Goal: Transaction & Acquisition: Purchase product/service

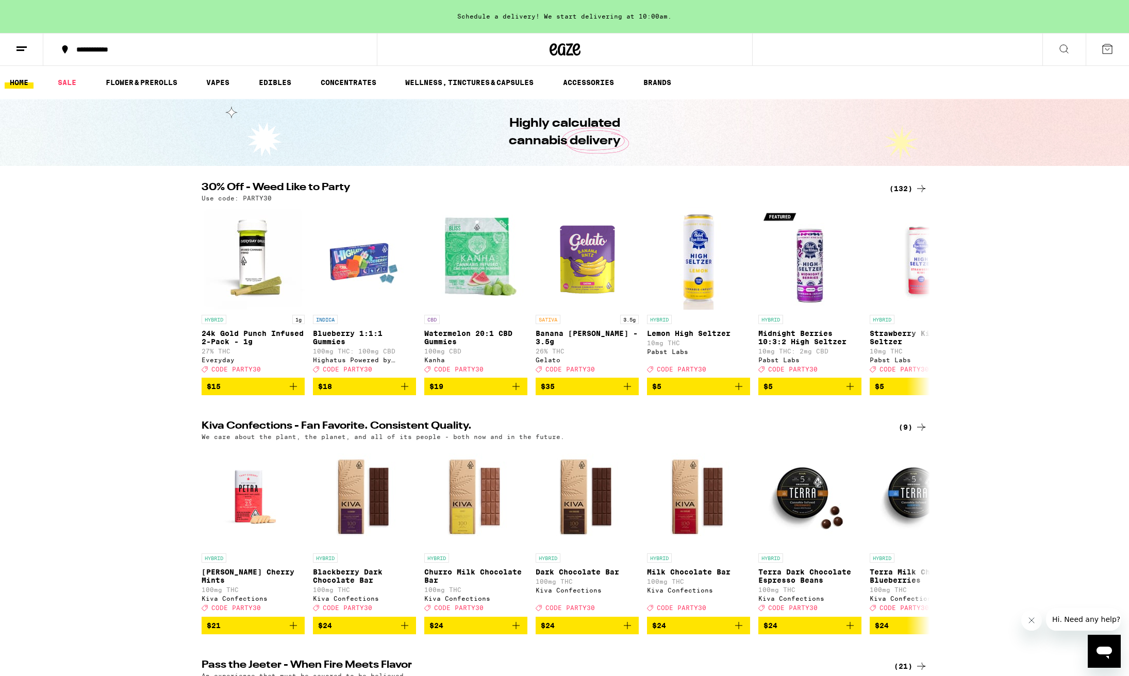
click at [904, 191] on div "(132)" at bounding box center [908, 188] width 38 height 12
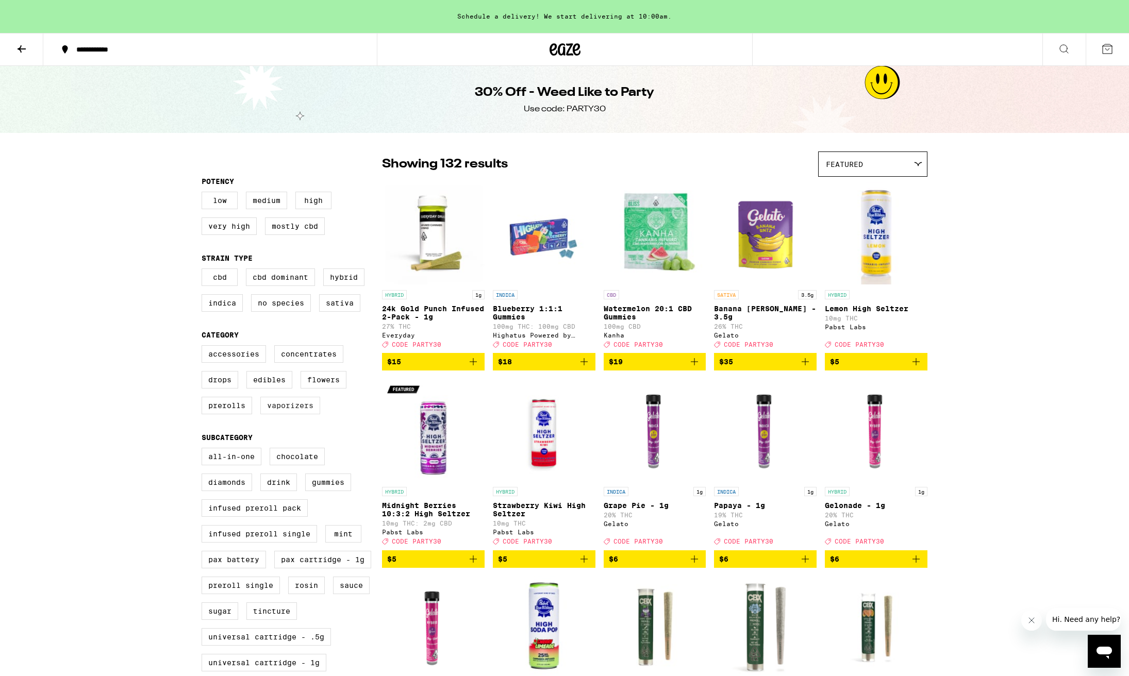
click at [294, 414] on label "Vaporizers" at bounding box center [290, 406] width 60 height 18
click at [204, 347] on input "Vaporizers" at bounding box center [204, 347] width 1 height 1
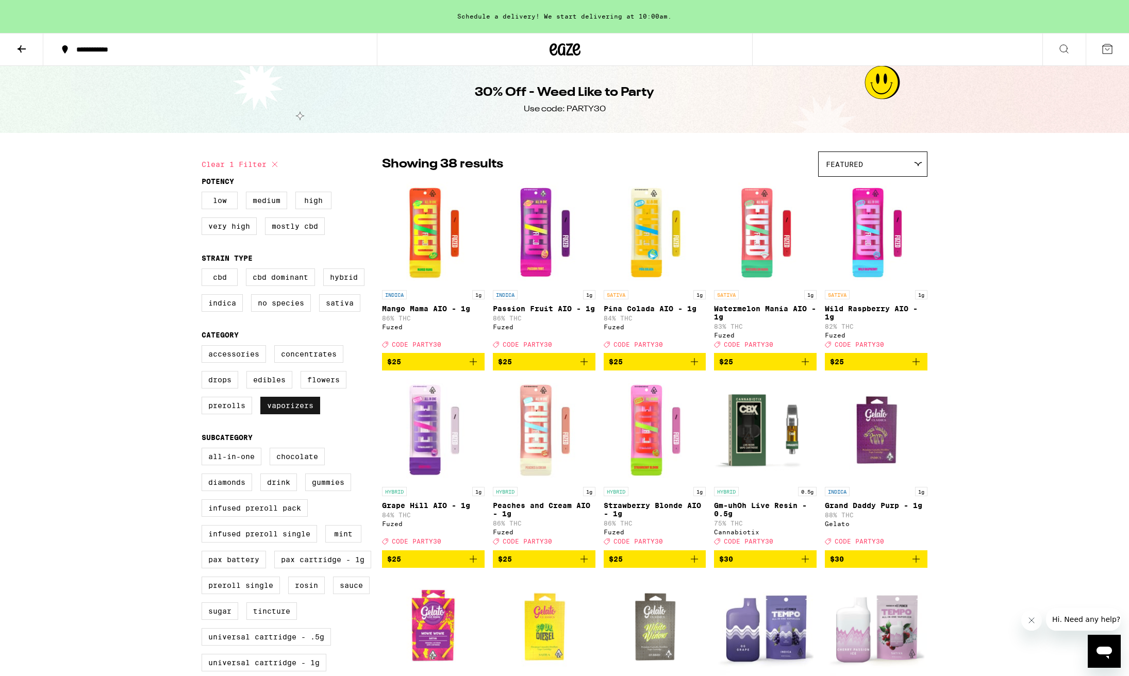
scroll to position [1, 1]
click at [298, 413] on label "Vaporizers" at bounding box center [290, 405] width 60 height 18
click at [204, 347] on input "Vaporizers" at bounding box center [204, 346] width 1 height 1
checkbox input "false"
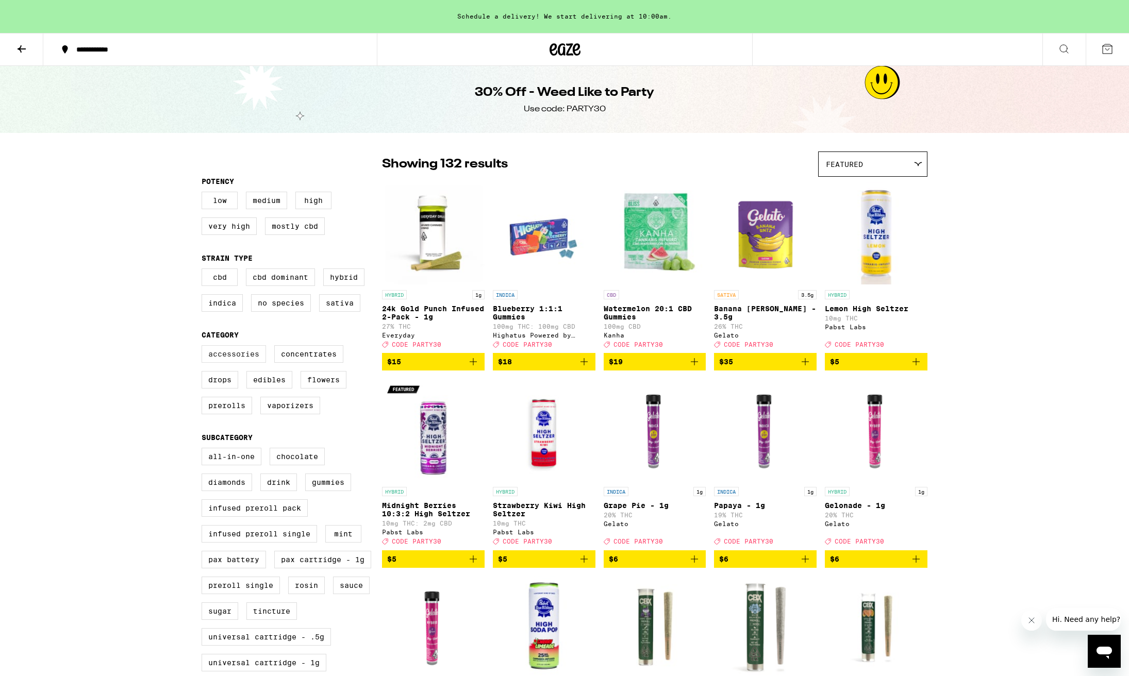
click at [241, 362] on label "Accessories" at bounding box center [234, 354] width 64 height 18
click at [204, 347] on input "Accessories" at bounding box center [204, 347] width 1 height 1
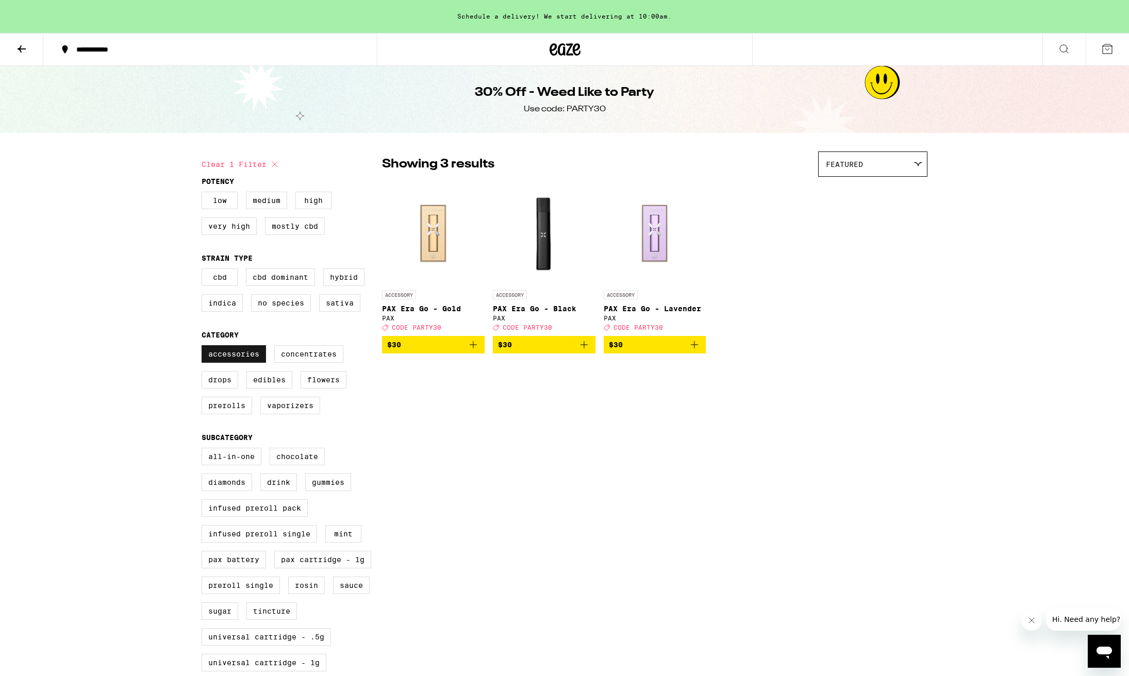
click at [241, 362] on label "Accessories" at bounding box center [234, 354] width 64 height 18
click at [204, 347] on input "Accessories" at bounding box center [204, 347] width 1 height 1
checkbox input "false"
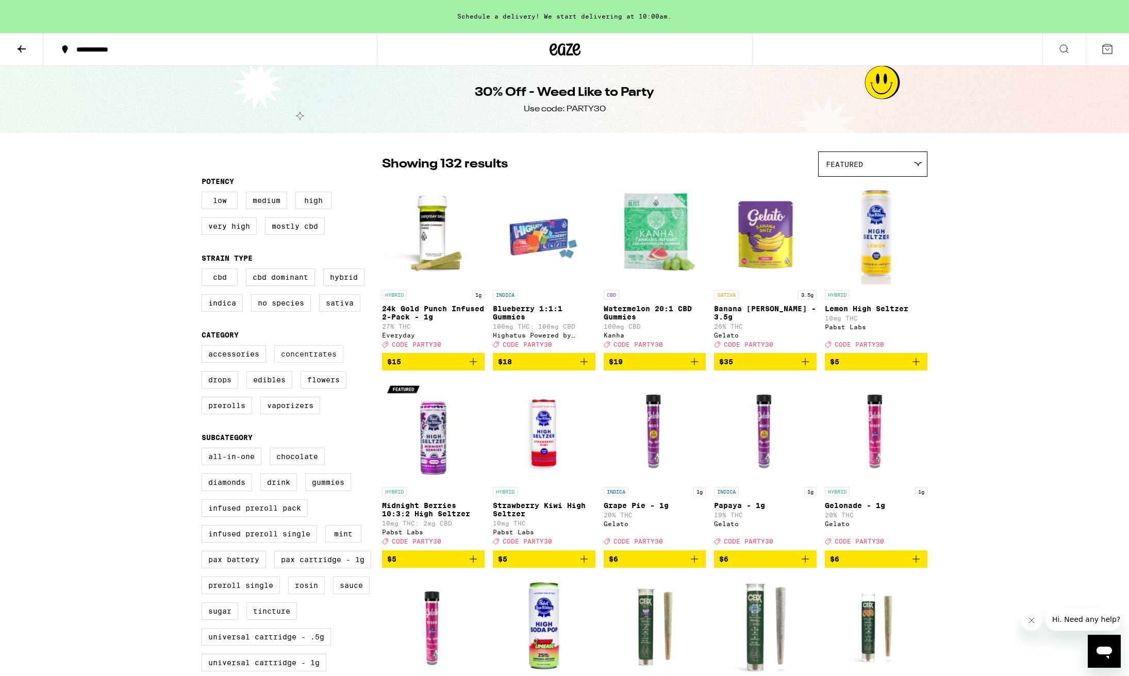
click at [320, 361] on label "Concentrates" at bounding box center [308, 354] width 69 height 18
click at [204, 347] on input "Concentrates" at bounding box center [204, 347] width 1 height 1
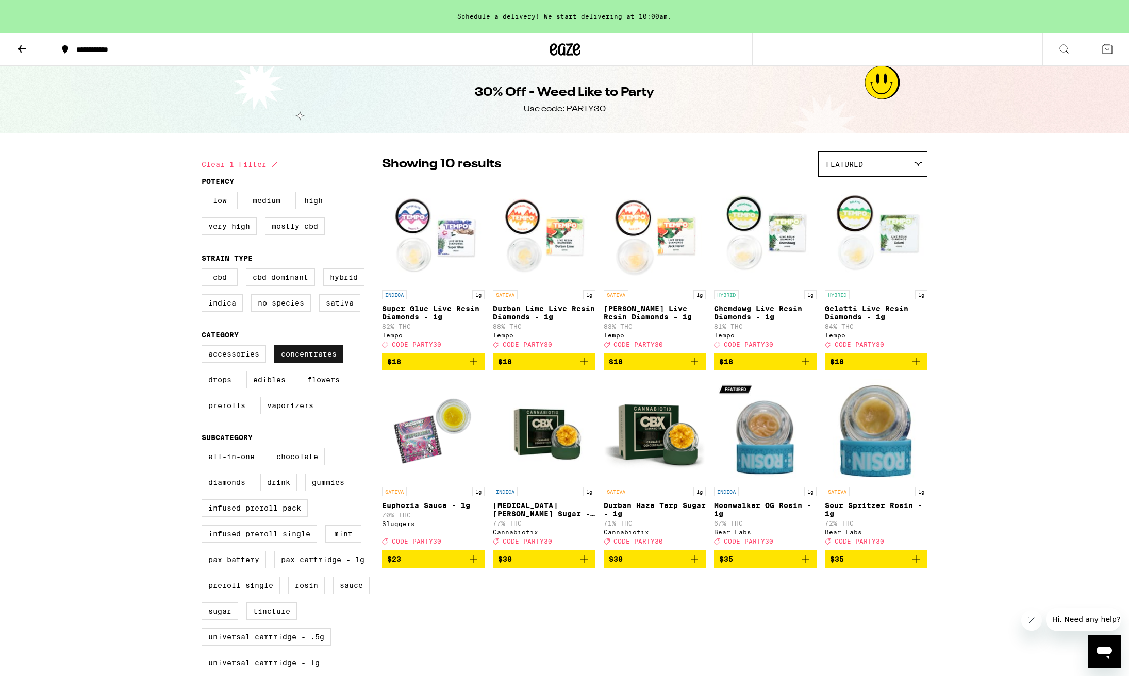
click at [320, 361] on label "Concentrates" at bounding box center [308, 354] width 69 height 18
click at [204, 347] on input "Concentrates" at bounding box center [204, 347] width 1 height 1
checkbox input "false"
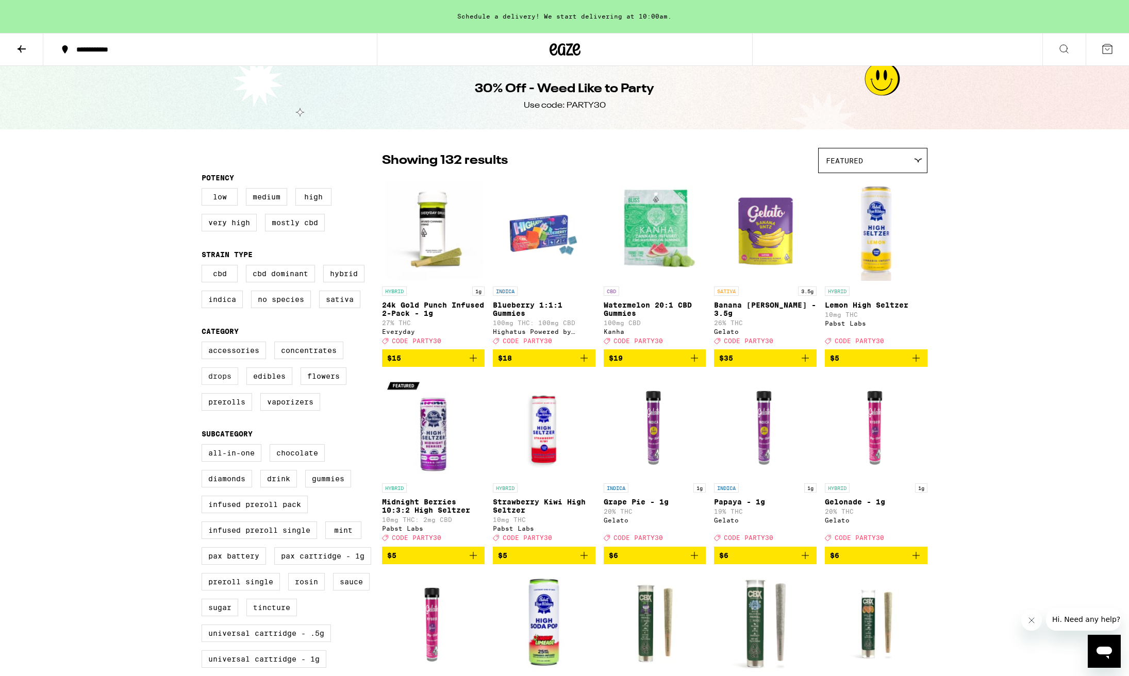
click at [223, 385] on label "Drops" at bounding box center [220, 377] width 37 height 18
click at [204, 344] on input "Drops" at bounding box center [204, 343] width 1 height 1
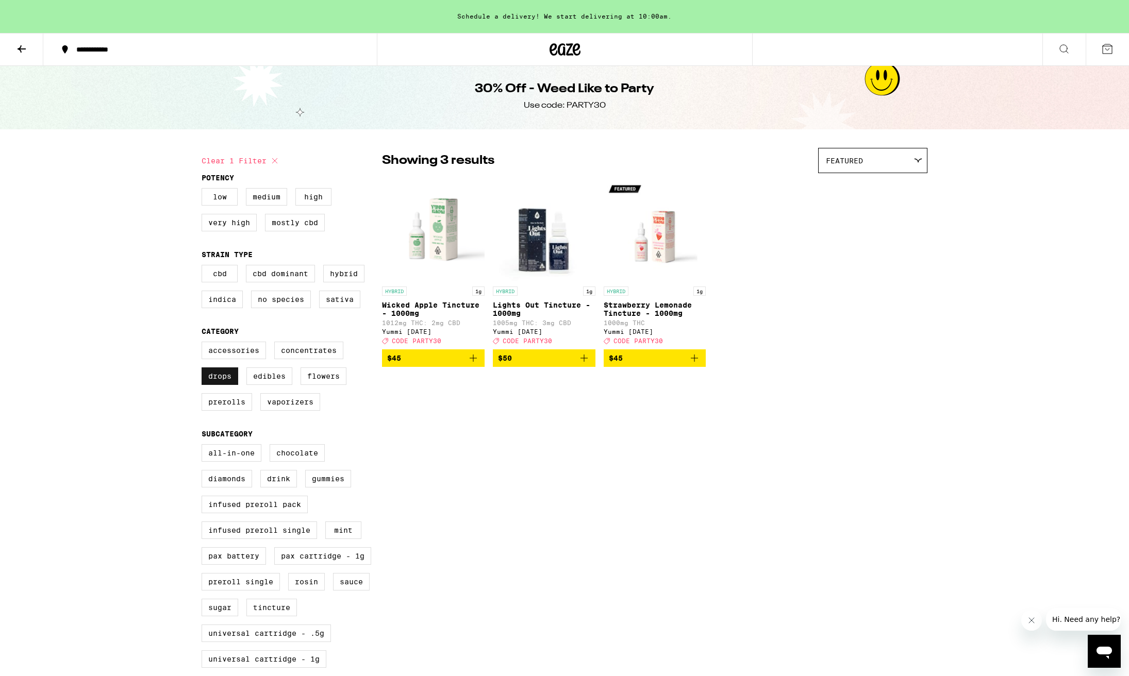
scroll to position [4, 1]
click at [224, 385] on label "Drops" at bounding box center [220, 376] width 37 height 18
click at [204, 343] on input "Drops" at bounding box center [204, 343] width 1 height 1
checkbox input "false"
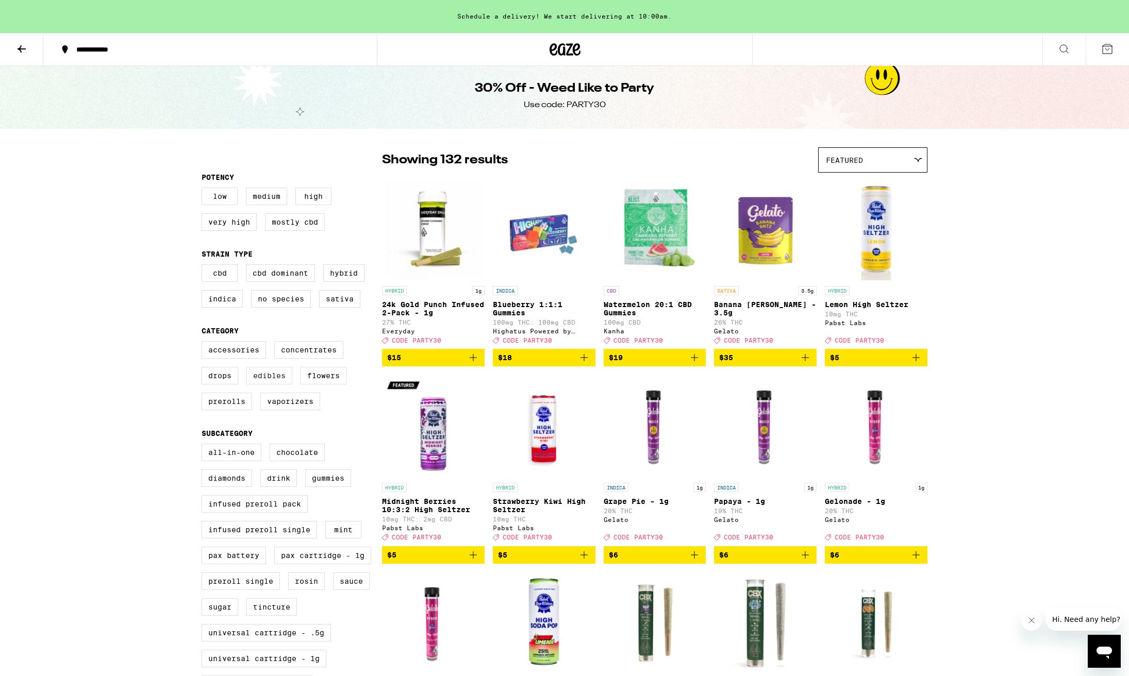
click at [257, 382] on label "Edibles" at bounding box center [269, 376] width 46 height 18
click at [204, 343] on input "Edibles" at bounding box center [204, 343] width 1 height 1
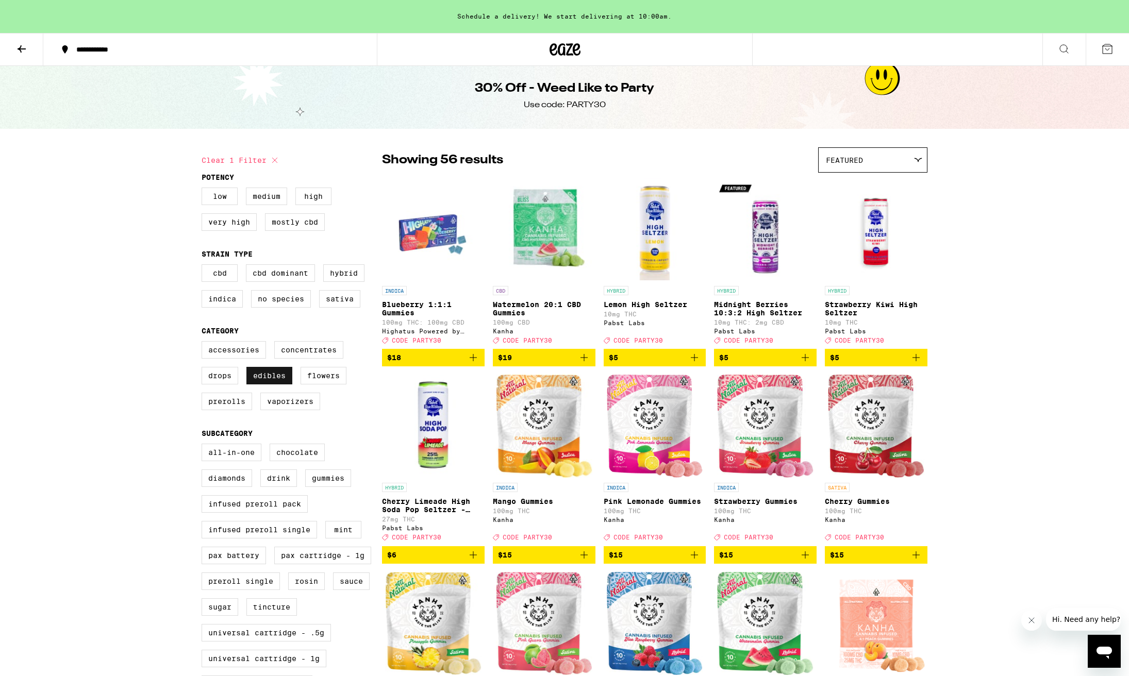
click at [260, 382] on label "Edibles" at bounding box center [269, 376] width 46 height 18
click at [204, 343] on input "Edibles" at bounding box center [204, 343] width 1 height 1
checkbox input "false"
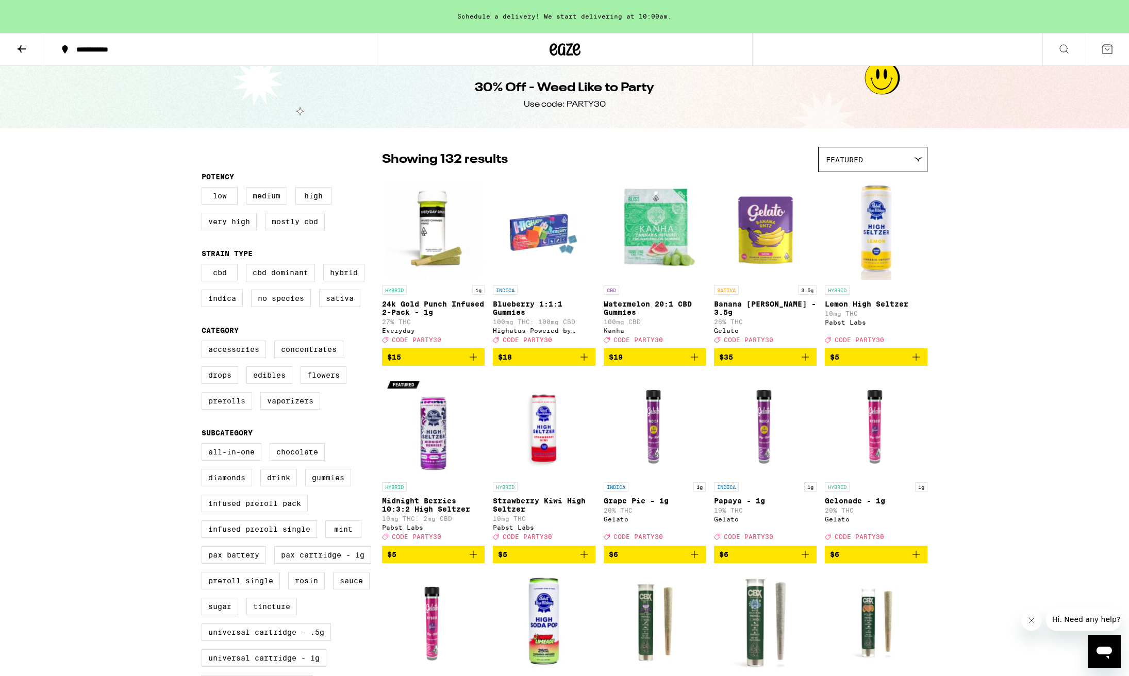
click at [226, 410] on label "Prerolls" at bounding box center [227, 401] width 51 height 18
click at [204, 343] on input "Prerolls" at bounding box center [204, 342] width 1 height 1
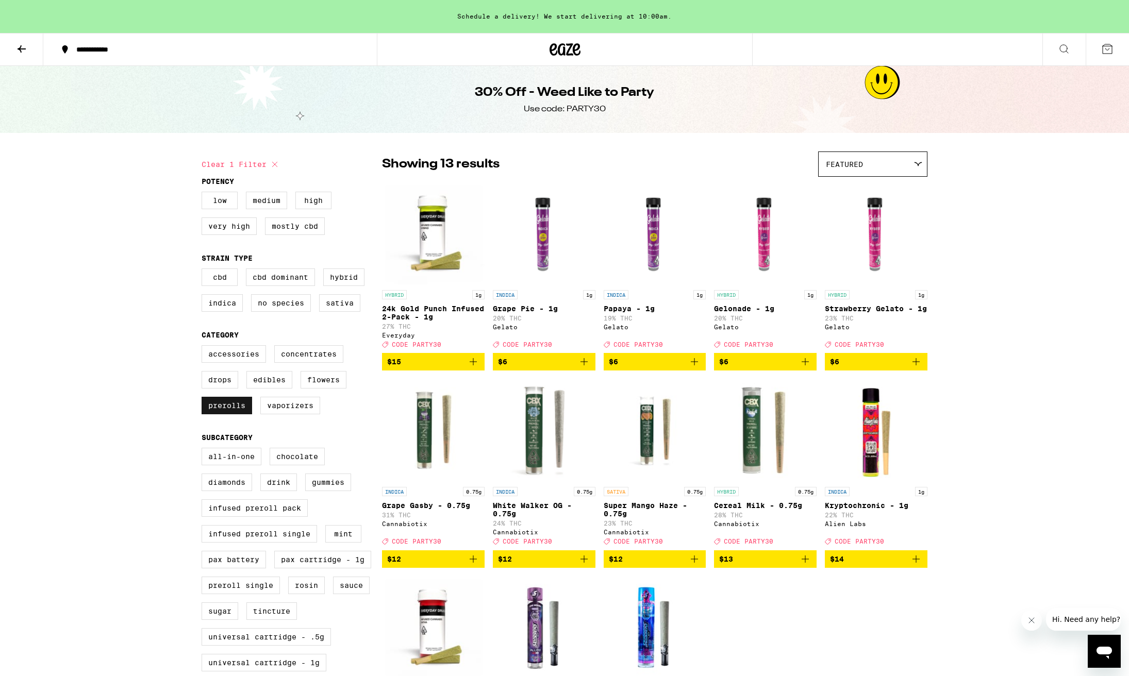
click at [233, 414] on label "Prerolls" at bounding box center [227, 406] width 51 height 18
click at [204, 347] on input "Prerolls" at bounding box center [204, 347] width 1 height 1
checkbox input "false"
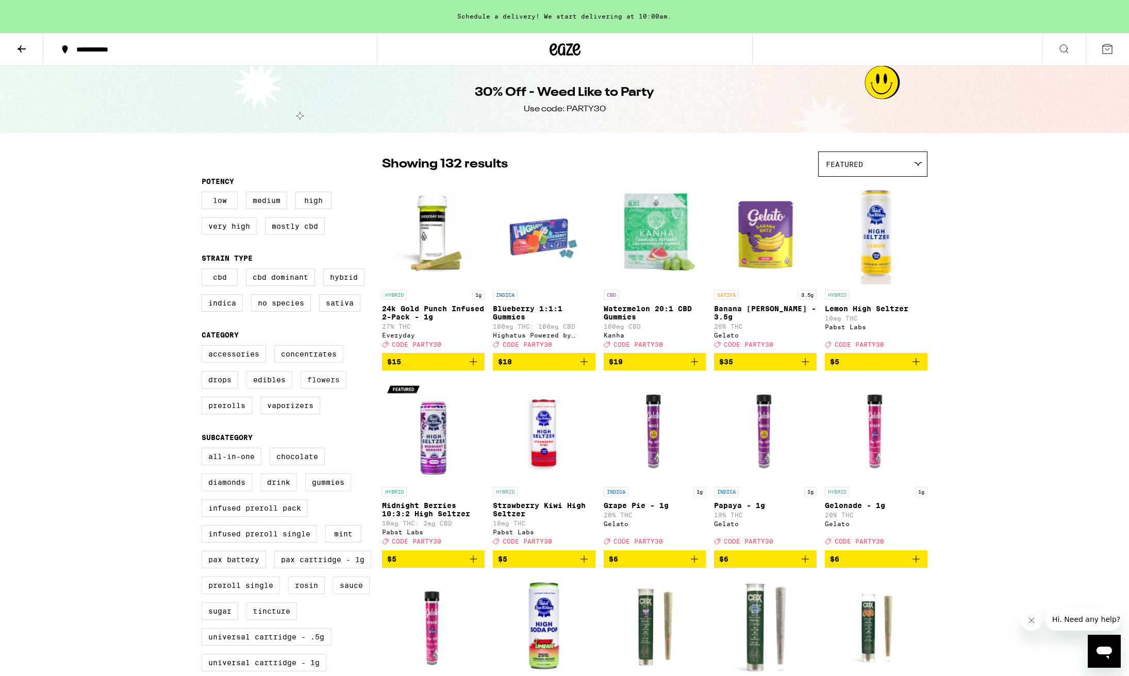
click at [331, 389] on label "Flowers" at bounding box center [324, 380] width 46 height 18
click at [204, 347] on input "Flowers" at bounding box center [204, 347] width 1 height 1
checkbox input "true"
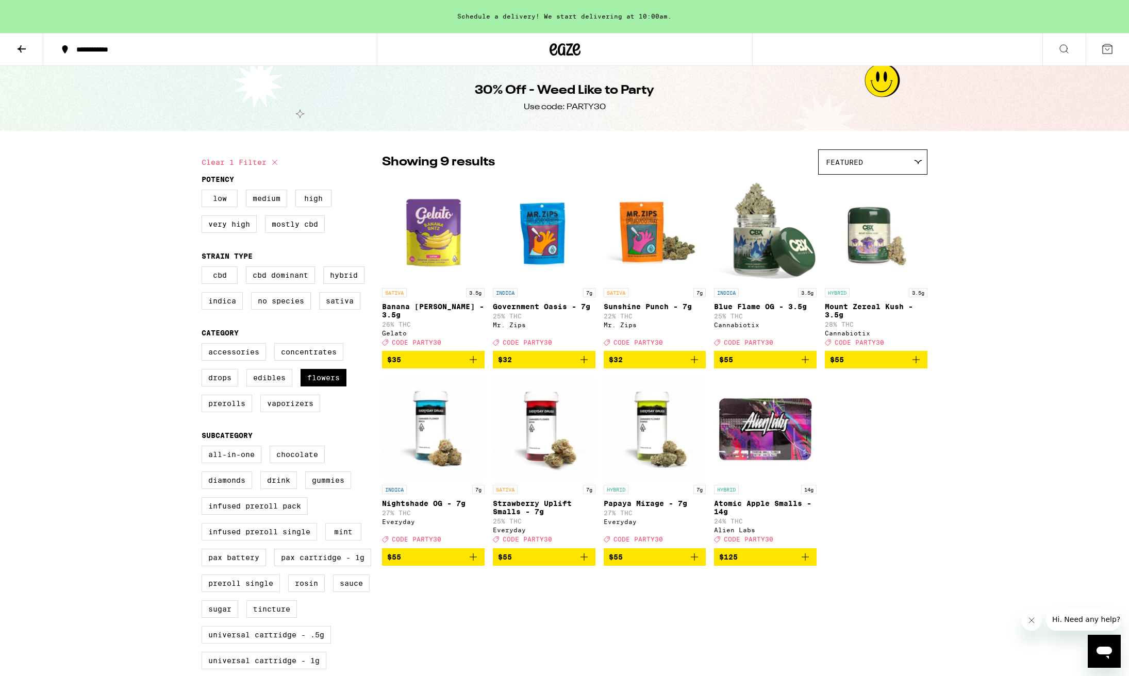
scroll to position [2, 0]
